Goal: Task Accomplishment & Management: Complete application form

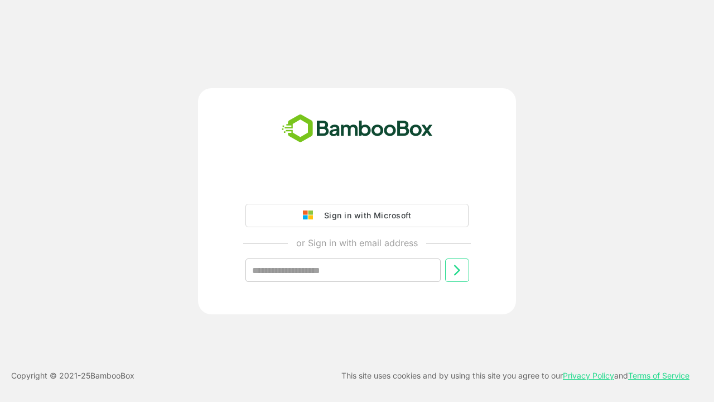
type input "**********"
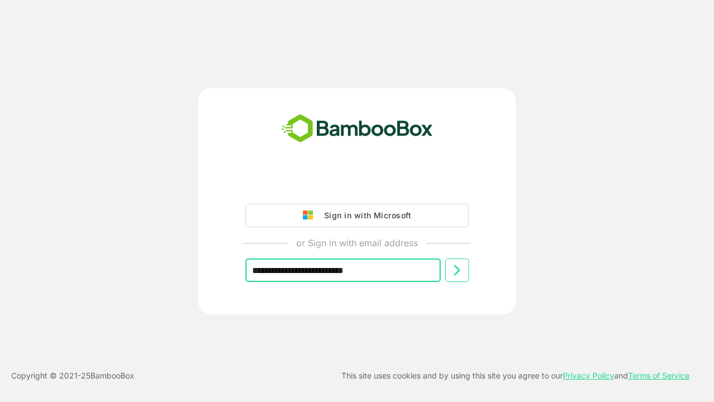
click at [457, 270] on icon at bounding box center [456, 269] width 13 height 13
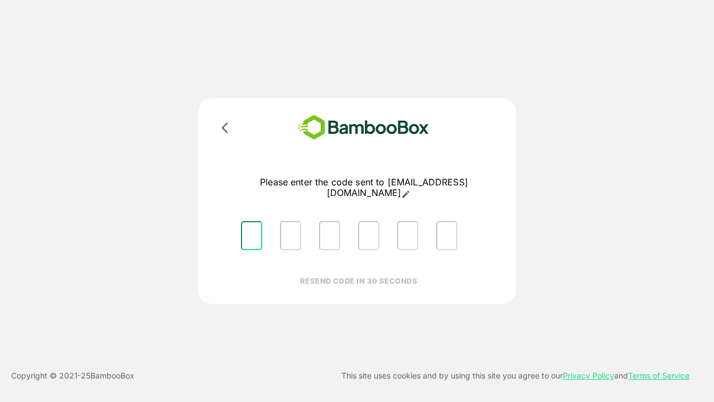
type input "*"
